Goal: Complete application form

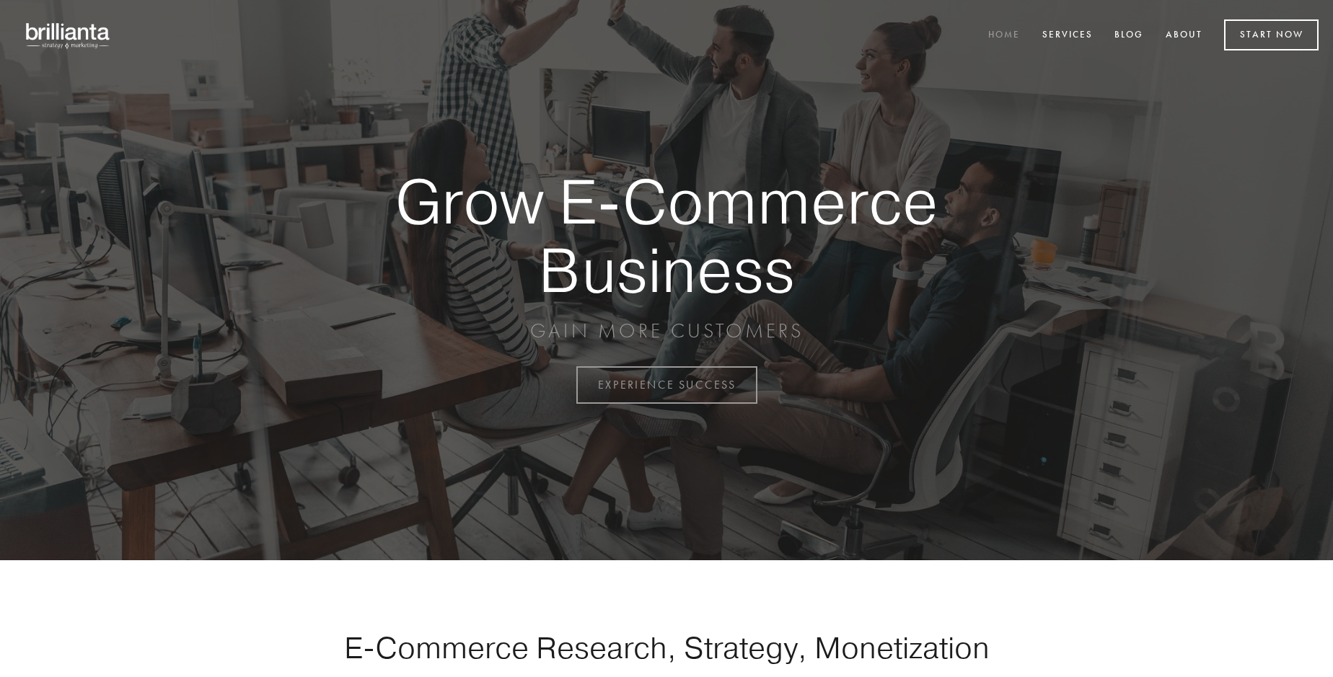
scroll to position [3781, 0]
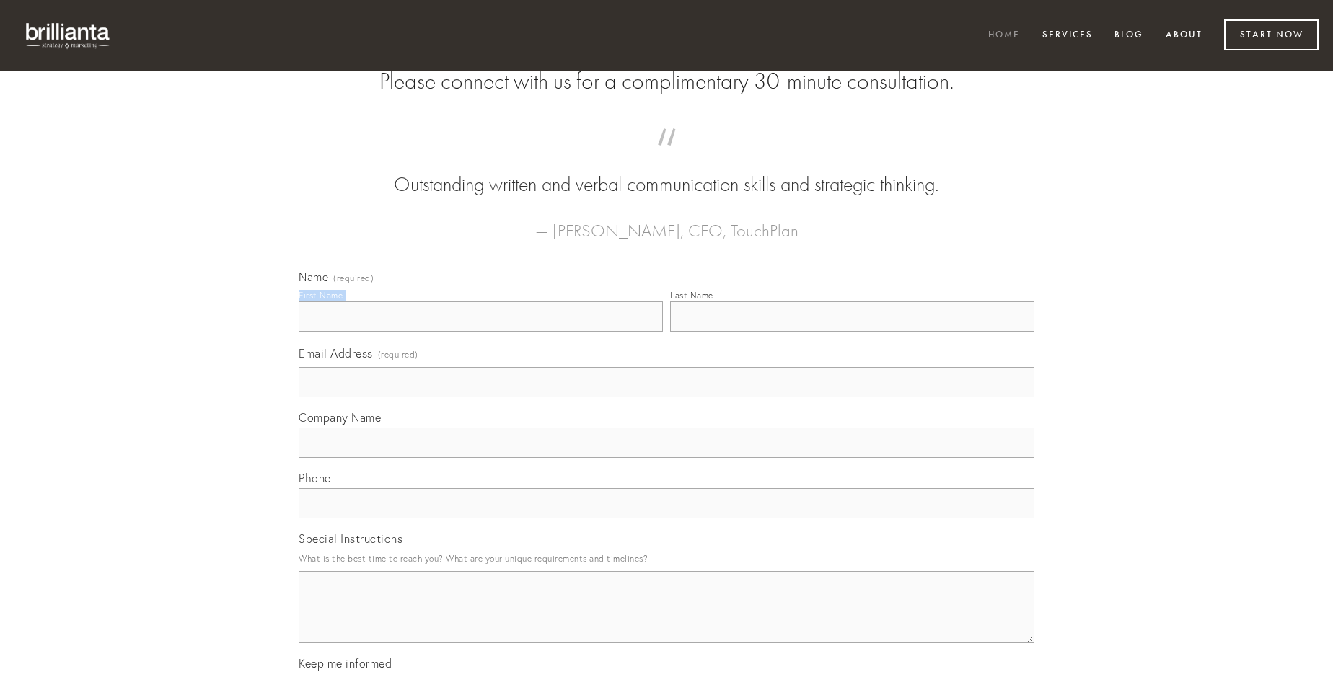
type input "[PERSON_NAME]"
click at [852, 332] on input "Last Name" at bounding box center [852, 317] width 364 height 30
type input "[PERSON_NAME]"
click at [667, 397] on input "Email Address (required)" at bounding box center [667, 382] width 736 height 30
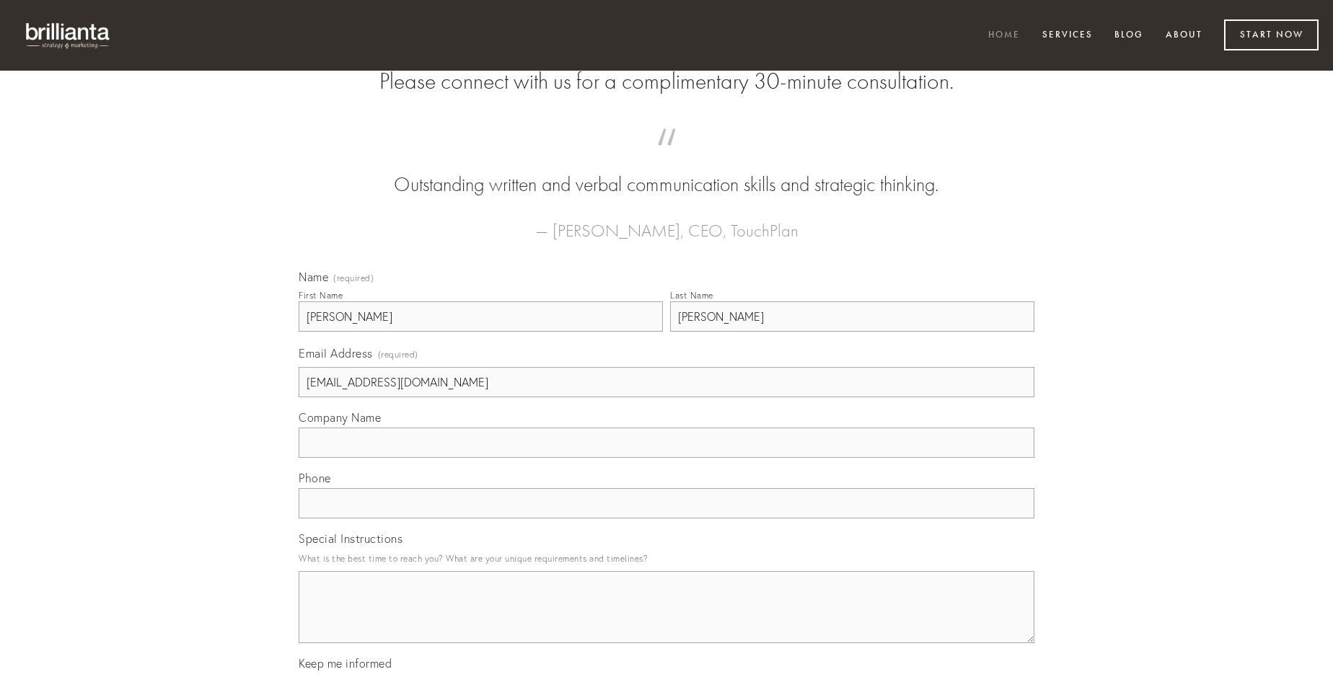
type input "[EMAIL_ADDRESS][DOMAIN_NAME]"
click at [667, 458] on input "Company Name" at bounding box center [667, 443] width 736 height 30
type input "civitas"
click at [667, 519] on input "text" at bounding box center [667, 503] width 736 height 30
click at [667, 620] on textarea "Special Instructions" at bounding box center [667, 607] width 736 height 72
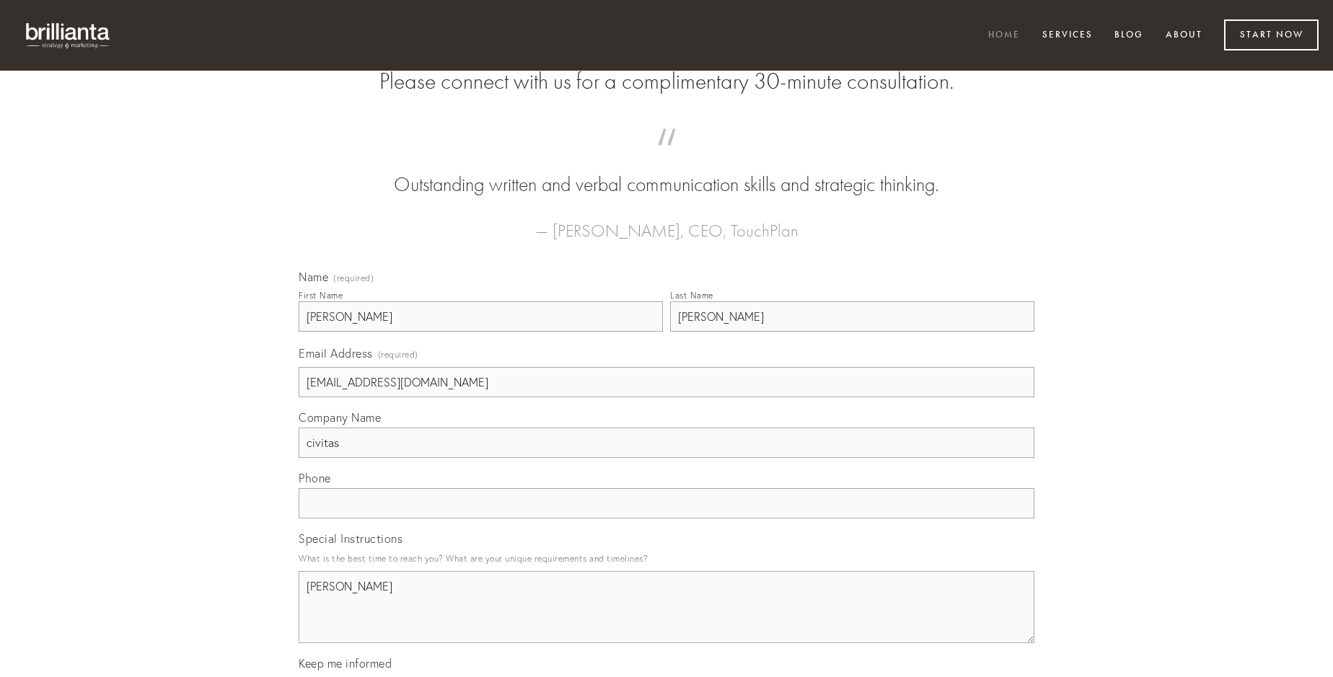
type textarea "[PERSON_NAME]"
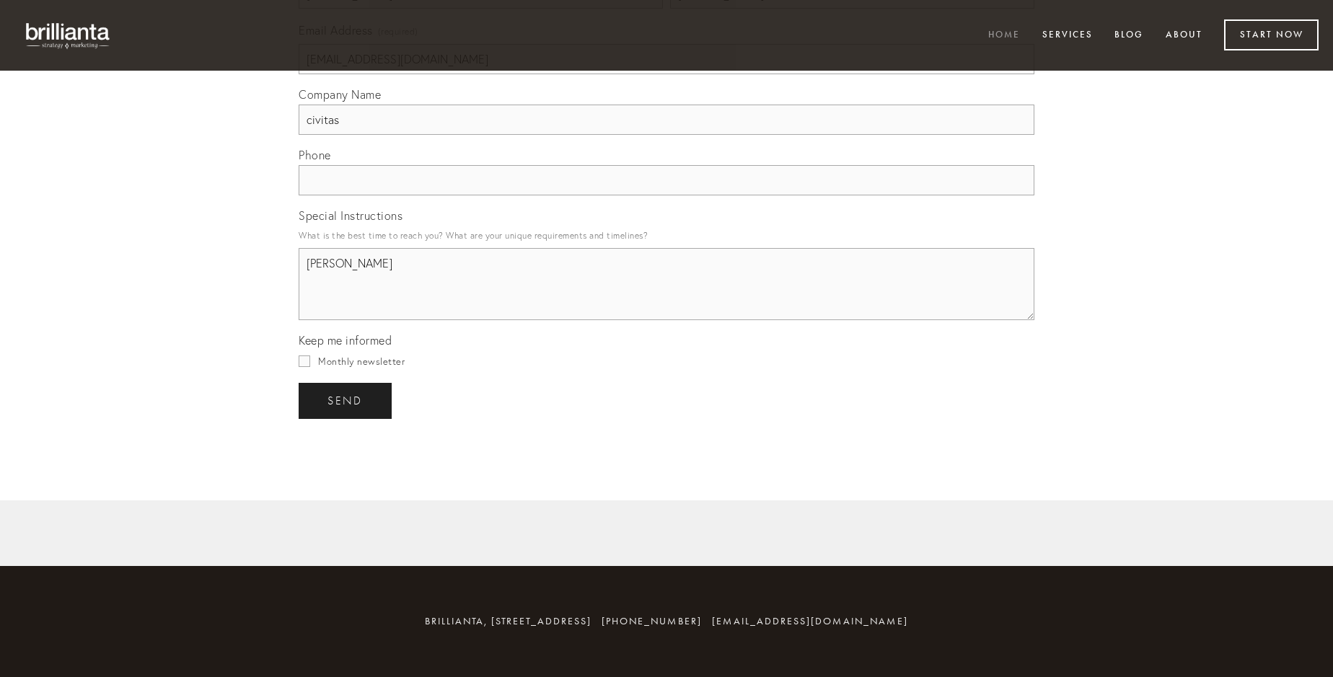
click at [346, 400] on span "send" at bounding box center [344, 401] width 35 height 13
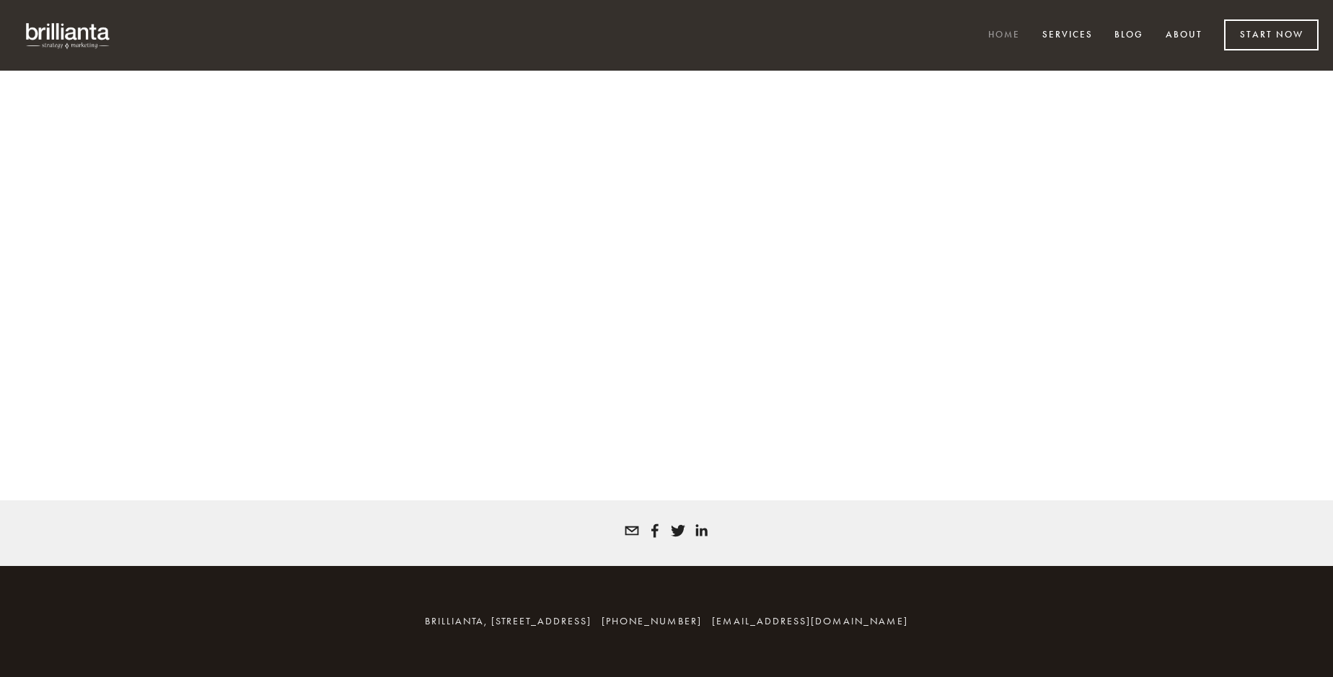
scroll to position [3762, 0]
